Goal: Transaction & Acquisition: Subscribe to service/newsletter

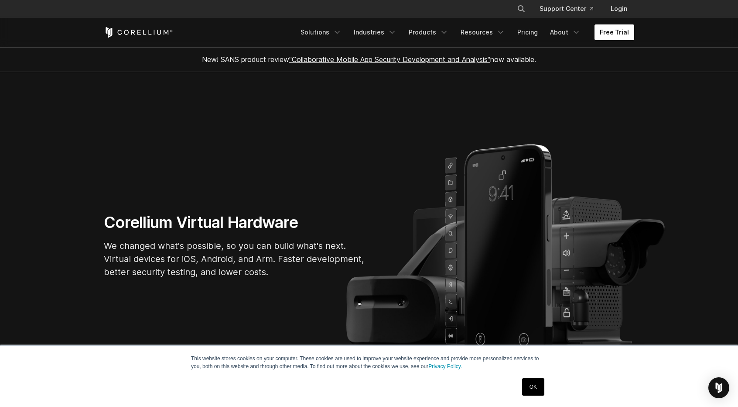
click at [605, 31] on link "Free Trial" at bounding box center [615, 32] width 40 height 16
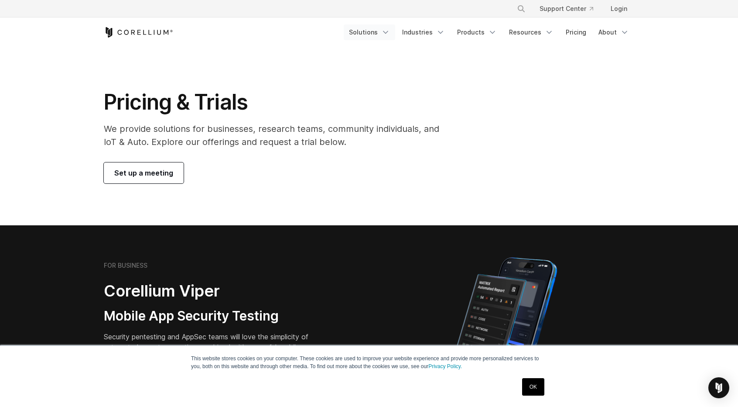
click at [395, 30] on link "Solutions" at bounding box center [369, 32] width 51 height 16
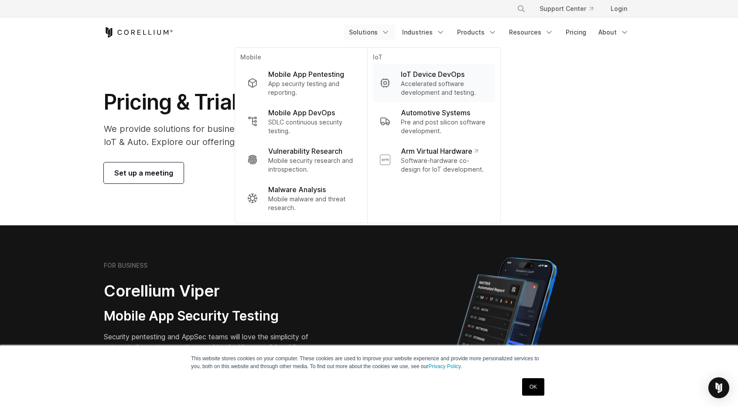
click at [461, 89] on p "Accelerated software development and testing." at bounding box center [444, 87] width 87 height 17
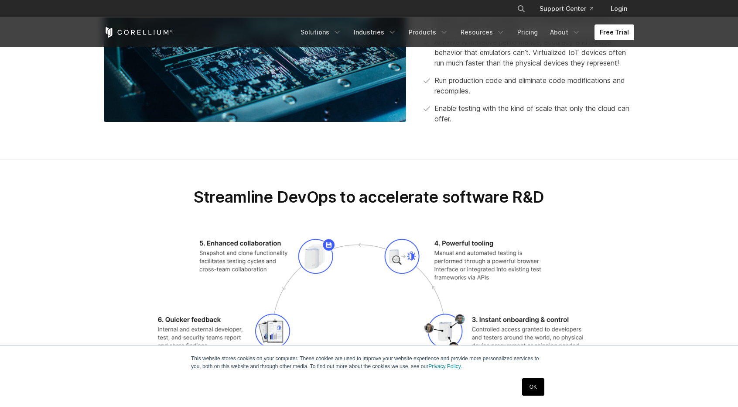
scroll to position [1222, 0]
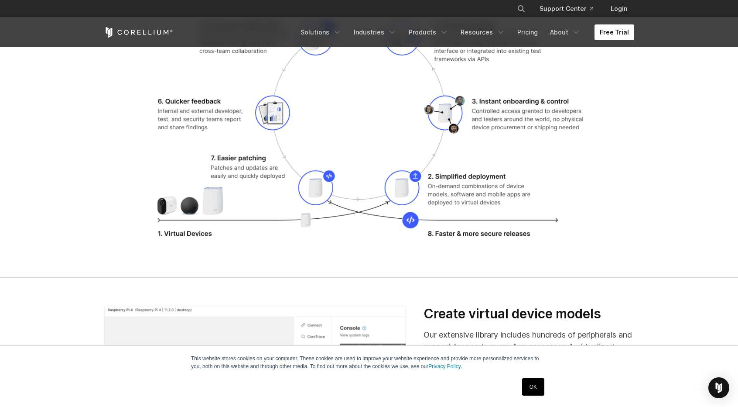
click at [610, 35] on link "Free Trial" at bounding box center [615, 32] width 40 height 16
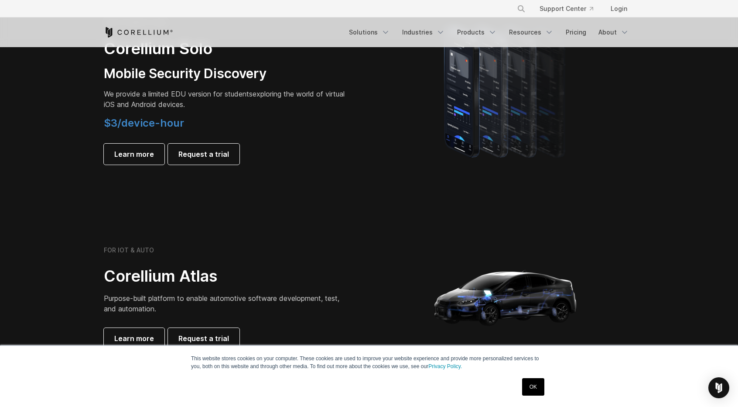
scroll to position [742, 0]
